Goal: Task Accomplishment & Management: Manage account settings

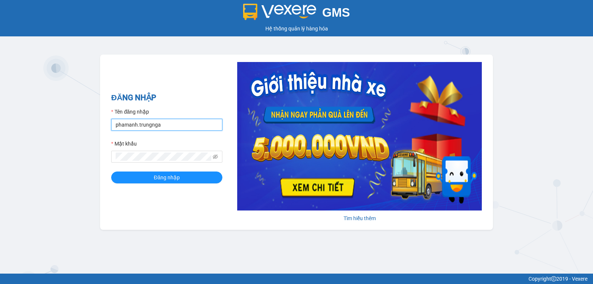
click at [207, 124] on input "phamanh.trungnga" at bounding box center [166, 125] width 111 height 12
type input "quynhquynh.trungnga"
